Goal: Find specific page/section: Find specific page/section

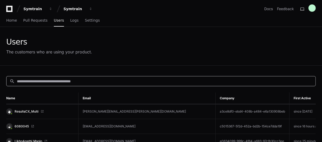
click at [73, 82] on input at bounding box center [165, 81] width 296 height 5
paste input "**********"
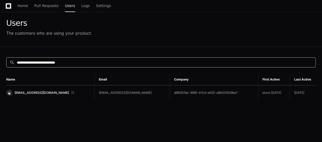
scroll to position [47, 0]
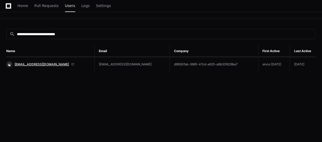
click at [39, 64] on span "[EMAIL_ADDRESS][DOMAIN_NAME]" at bounding box center [42, 64] width 54 height 4
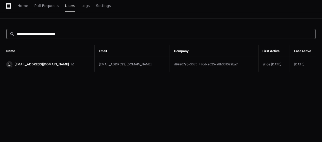
click at [81, 31] on input "**********" at bounding box center [165, 33] width 296 height 5
click at [81, 32] on input "**********" at bounding box center [165, 33] width 296 height 5
paste input
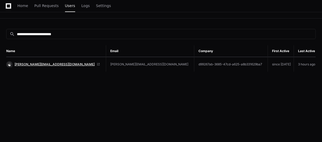
click at [21, 65] on span "[PERSON_NAME][EMAIL_ADDRESS][DOMAIN_NAME]" at bounding box center [55, 64] width 80 height 4
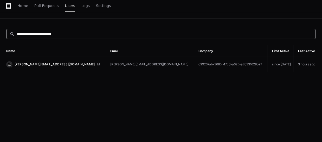
drag, startPoint x: 76, startPoint y: 35, endPoint x: 12, endPoint y: 35, distance: 63.5
click at [12, 35] on div "**********" at bounding box center [160, 33] width 306 height 5
paste input
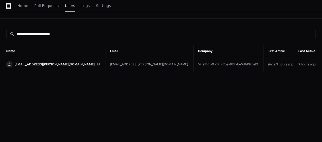
click at [35, 63] on span "Saydia.Harris@startek.com" at bounding box center [55, 64] width 80 height 4
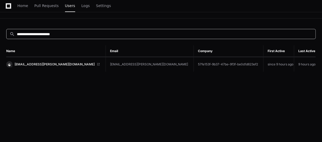
drag, startPoint x: 74, startPoint y: 34, endPoint x: 12, endPoint y: 33, distance: 61.2
click at [12, 33] on div "**********" at bounding box center [160, 33] width 306 height 5
paste input "*"
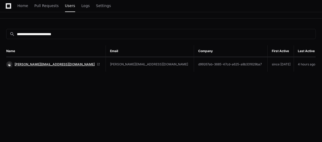
click at [34, 62] on span "[PERSON_NAME][EMAIL_ADDRESS][DOMAIN_NAME]" at bounding box center [55, 64] width 80 height 4
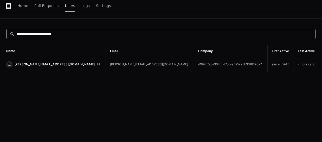
drag, startPoint x: 73, startPoint y: 34, endPoint x: 7, endPoint y: 31, distance: 66.2
click at [7, 31] on div "**********" at bounding box center [160, 33] width 306 height 5
paste input
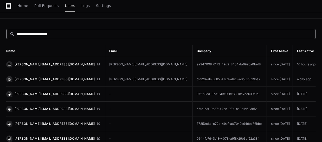
type input "**********"
click at [36, 65] on span "mary.unajan@startek.com" at bounding box center [55, 64] width 80 height 4
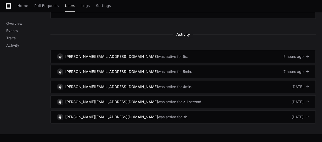
scroll to position [331, 0]
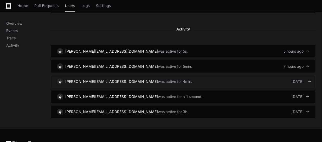
click at [261, 79] on link "Leisha.Garrata@Startek.com was active for 4min. 3 days ago" at bounding box center [184, 81] width 266 height 13
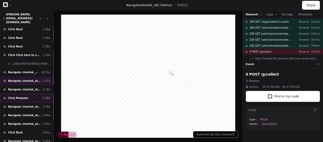
scroll to position [111, 0]
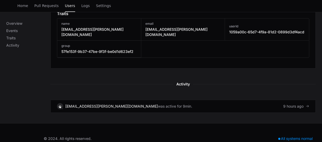
scroll to position [277, 0]
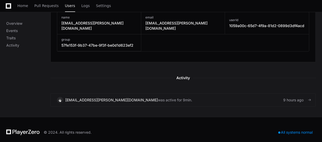
click at [190, 94] on link "[EMAIL_ADDRESS][PERSON_NAME][DOMAIN_NAME] was active for 9min. 9 hours ago" at bounding box center [184, 99] width 266 height 13
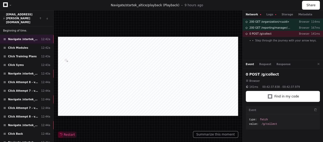
click at [20, 29] on span "Beginning of time." at bounding box center [15, 31] width 24 height 4
click at [30, 37] on span "Navigate /startek_altice/playback (Playback)" at bounding box center [23, 39] width 31 height 4
click at [28, 43] on div "Click Modules 12:42a" at bounding box center [27, 47] width 54 height 9
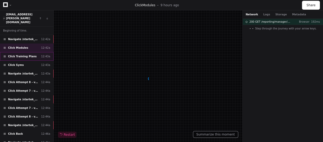
click at [28, 54] on span "Click Training Plans" at bounding box center [22, 56] width 29 height 4
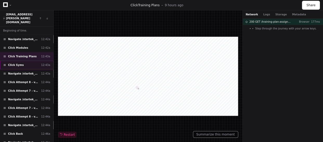
click at [27, 61] on div "Click Syms 12:43a" at bounding box center [27, 65] width 54 height 9
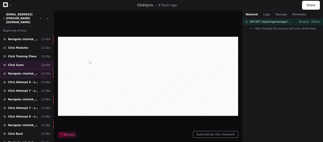
click at [29, 69] on div "Navigate /startek_altice/simulation/*/execution/* 12:43a" at bounding box center [27, 73] width 54 height 9
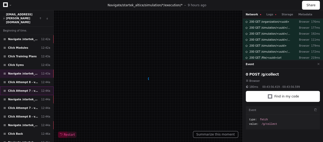
click at [31, 86] on div "Click Attempt 7 - v2.0 12:44a" at bounding box center [27, 90] width 54 height 9
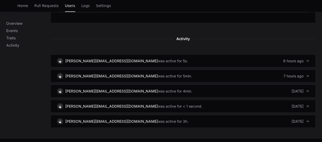
scroll to position [331, 0]
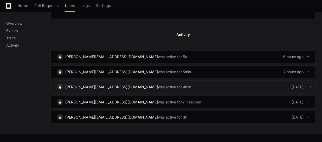
click at [280, 88] on link "[PERSON_NAME][EMAIL_ADDRESS][DOMAIN_NAME] was active for 4min. [DATE]" at bounding box center [184, 86] width 266 height 13
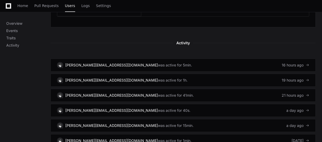
scroll to position [331, 0]
